Goal: Transaction & Acquisition: Subscribe to service/newsletter

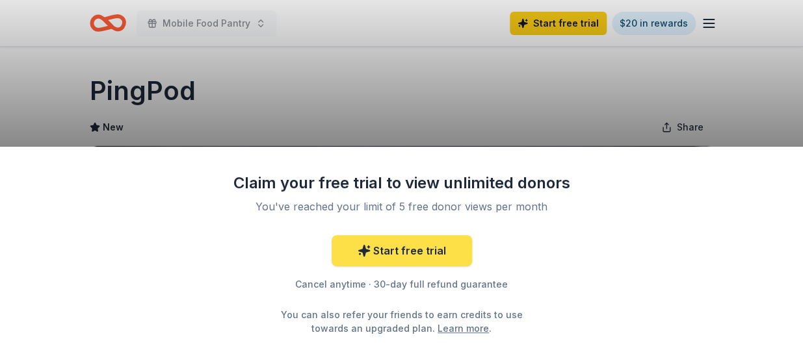
click at [416, 249] on link "Start free trial" at bounding box center [401, 250] width 140 height 31
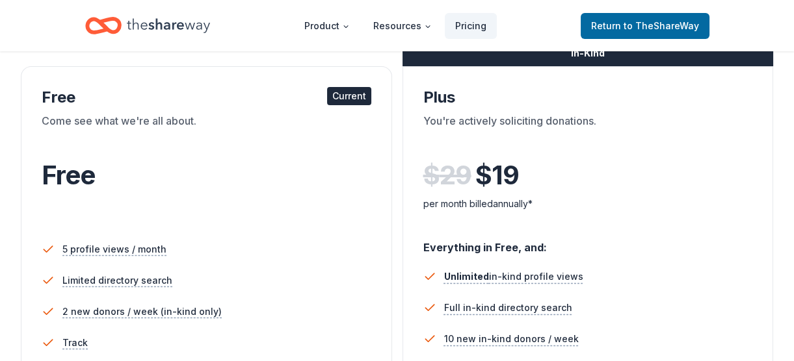
scroll to position [323, 0]
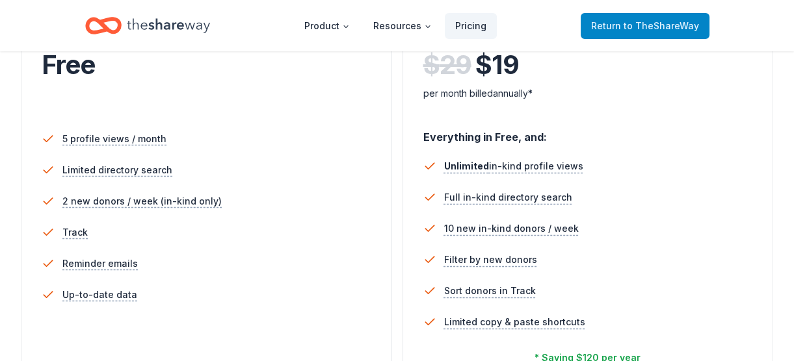
click at [632, 23] on span "to TheShareWay" at bounding box center [660, 25] width 75 height 11
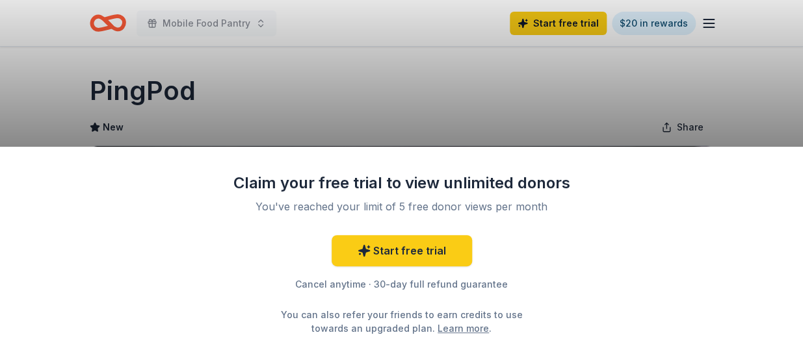
drag, startPoint x: 801, startPoint y: 182, endPoint x: 804, endPoint y: 288, distance: 106.0
click at [793, 288] on html "Mobile Food Pantry Start free trial $20 in rewards Due in 8 days Share PingPod …" at bounding box center [401, 180] width 803 height 361
click at [565, 26] on div "Claim your free trial to view unlimited donors You've reached your limit of 5 f…" at bounding box center [401, 180] width 803 height 361
